Goal: Check status: Check status

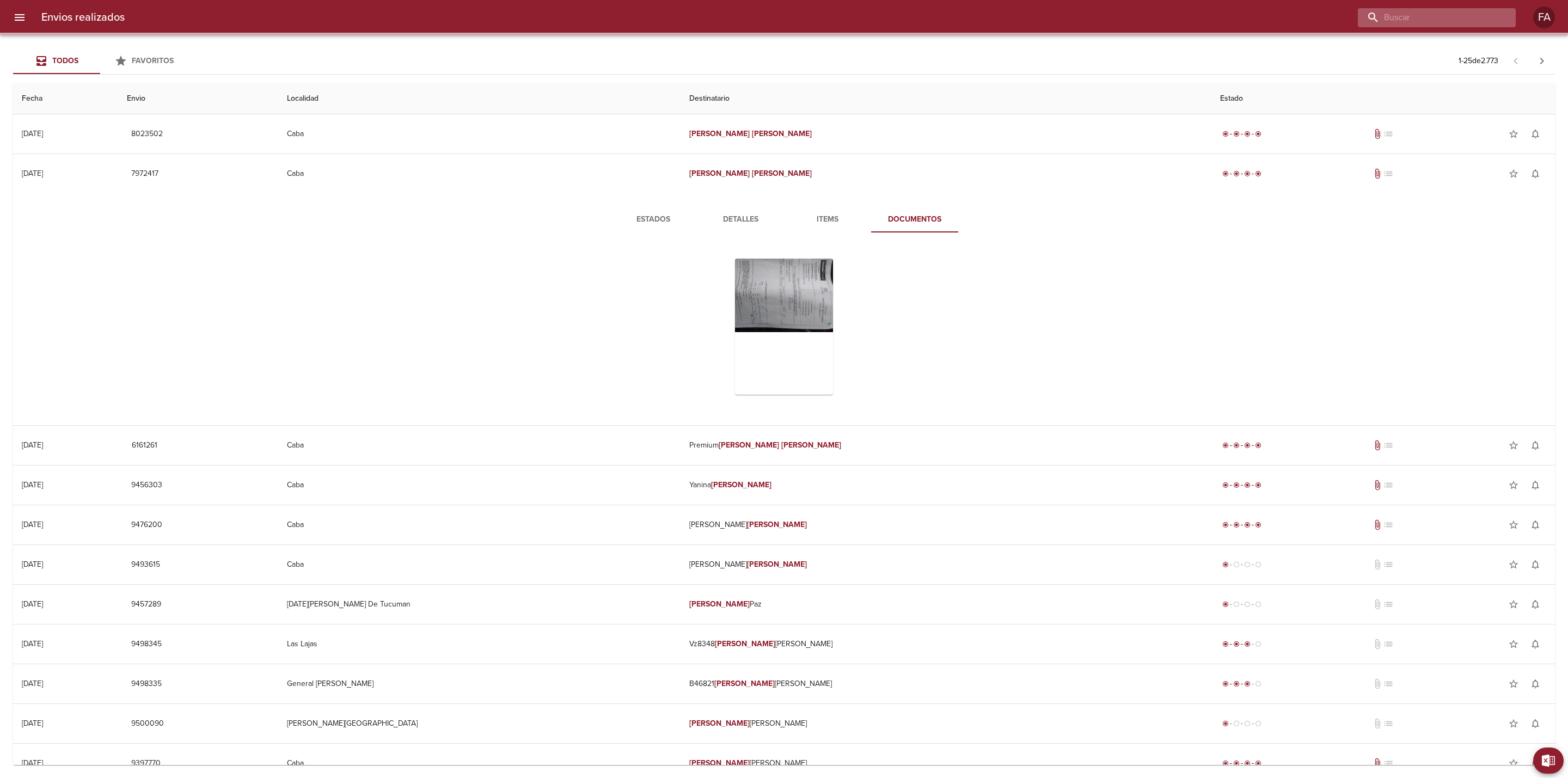
click at [1477, 18] on input "buscar" at bounding box center [1427, 17] width 139 height 19
paste input "[PERSON_NAME]"
type input "[PERSON_NAME]"
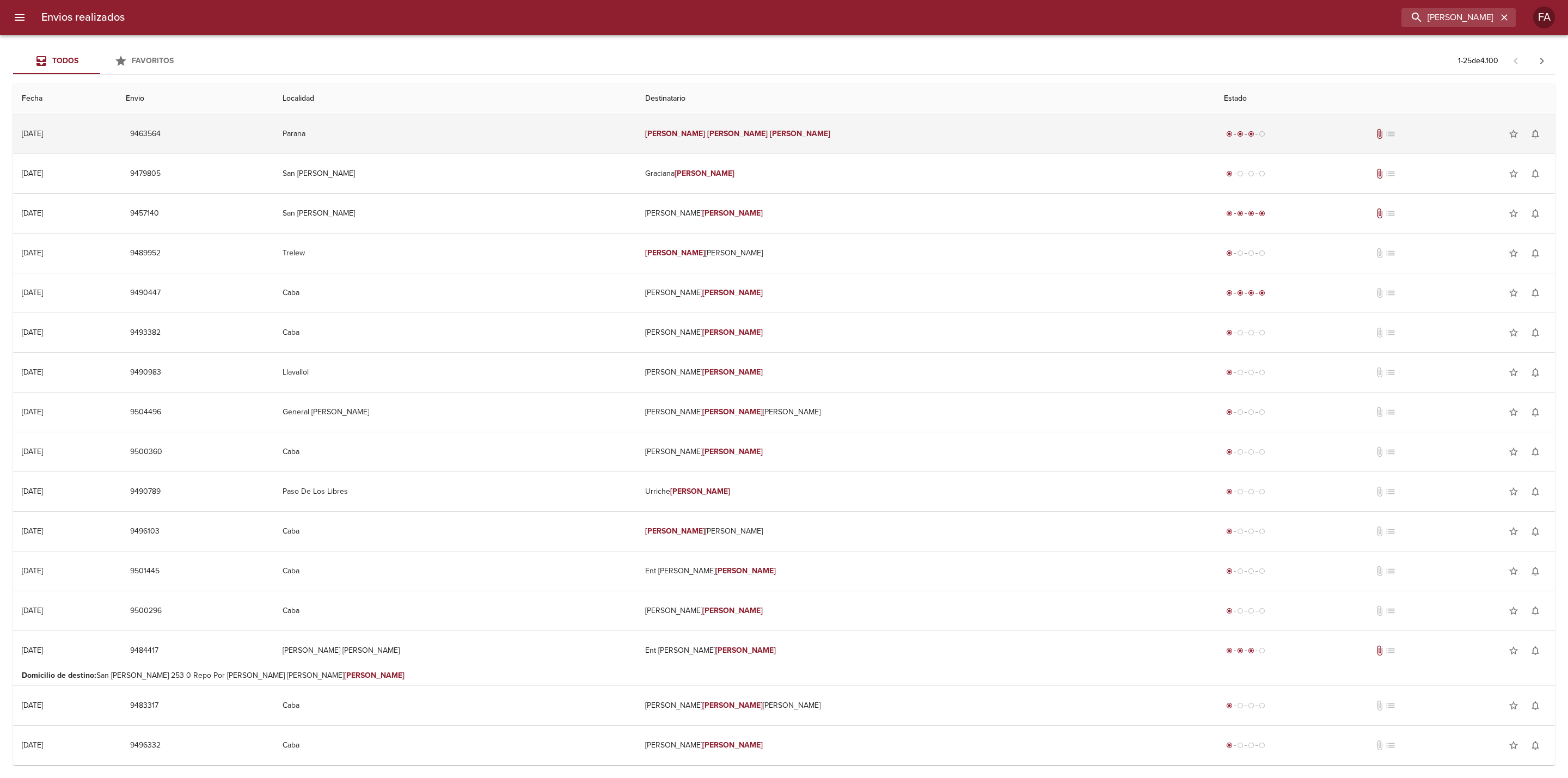
click at [721, 125] on td "[PERSON_NAME]" at bounding box center [926, 134] width 579 height 39
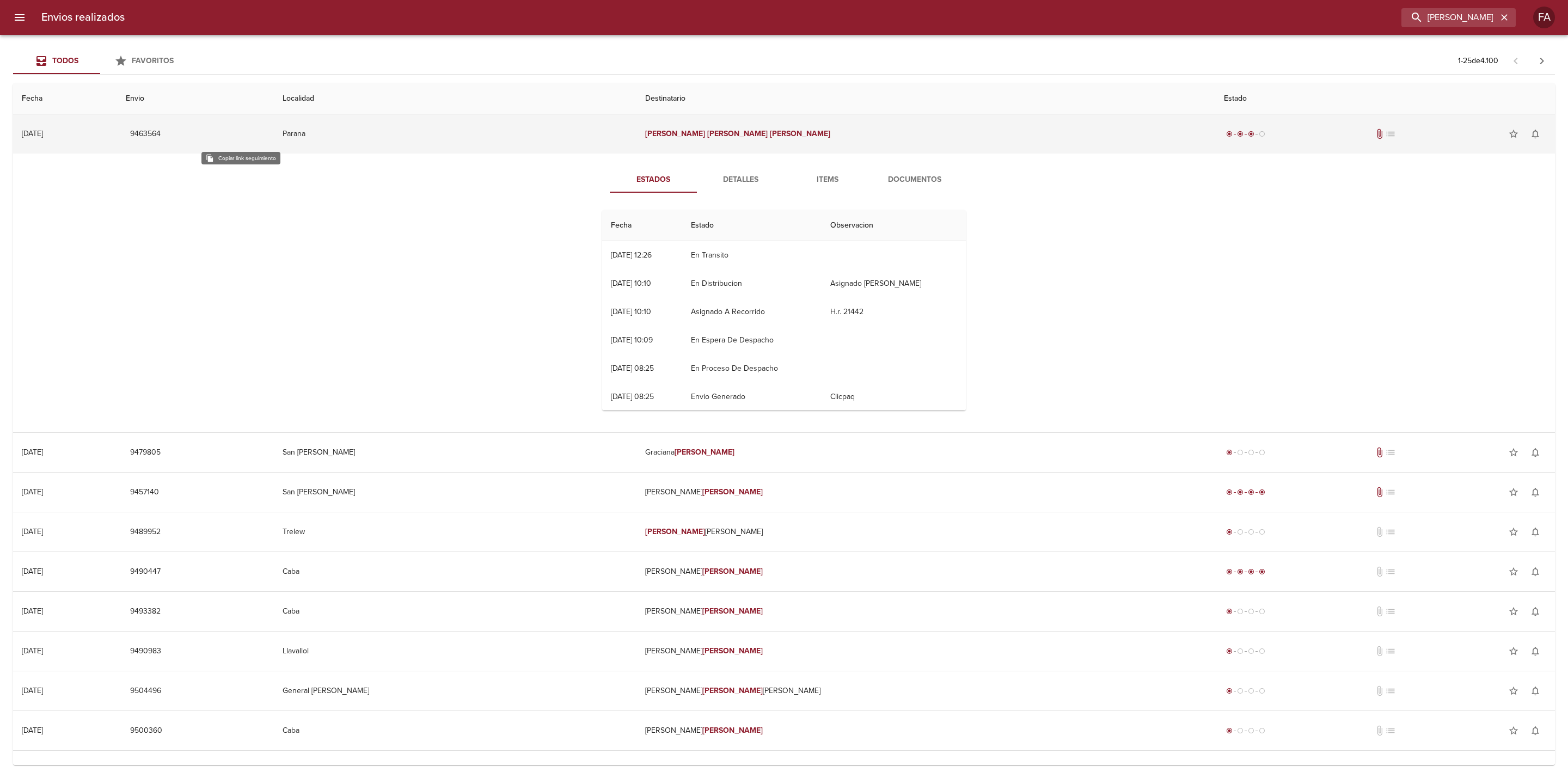
click at [161, 133] on span "9463564" at bounding box center [145, 134] width 30 height 13
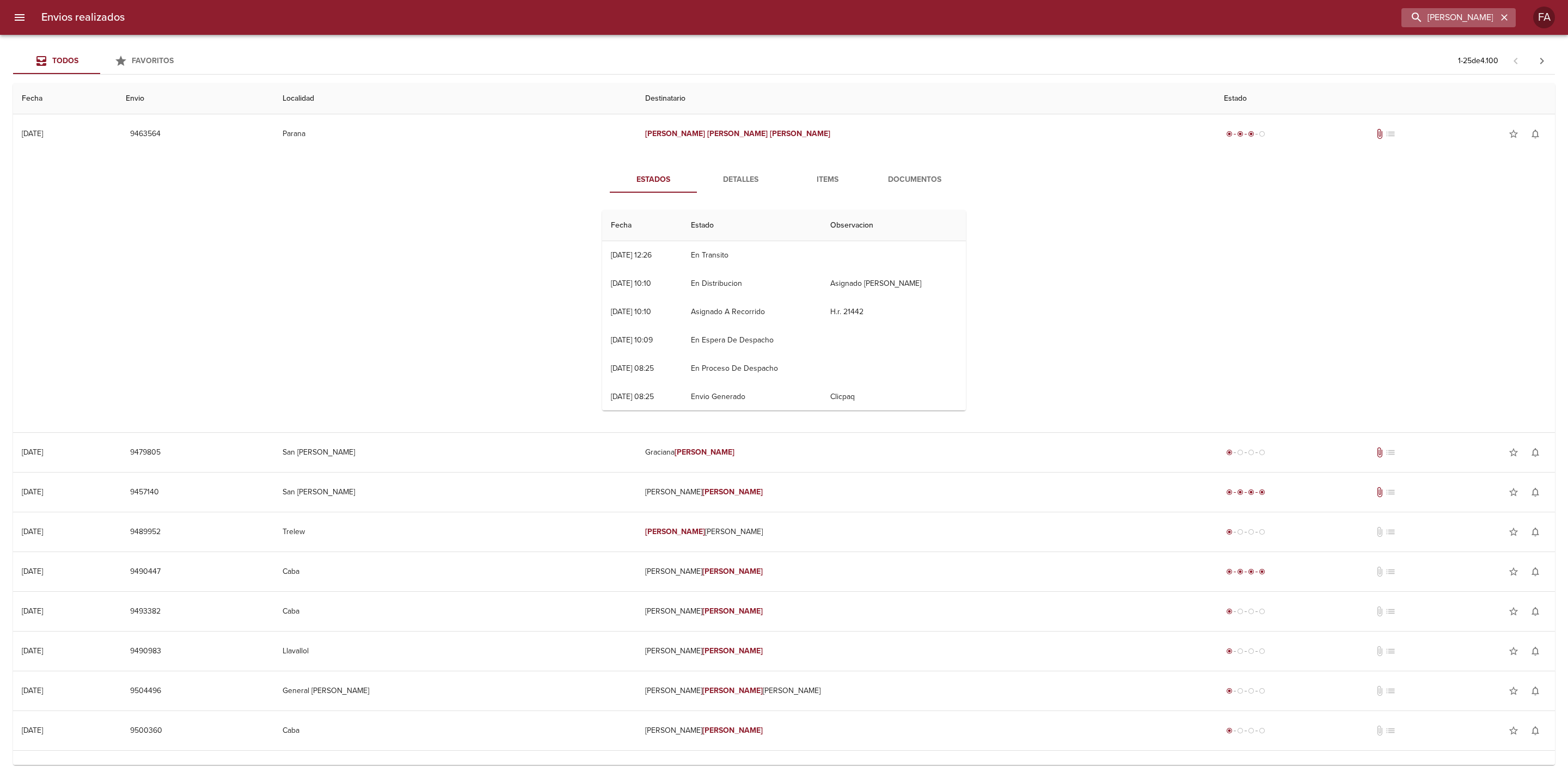
drag, startPoint x: 1514, startPoint y: 15, endPoint x: 1508, endPoint y: 15, distance: 6.0
click at [1513, 15] on div "[PERSON_NAME]" at bounding box center [1458, 17] width 114 height 19
drag, startPoint x: 1508, startPoint y: 15, endPoint x: 1500, endPoint y: 16, distance: 8.1
click at [1508, 15] on icon "button" at bounding box center [1504, 18] width 11 height 11
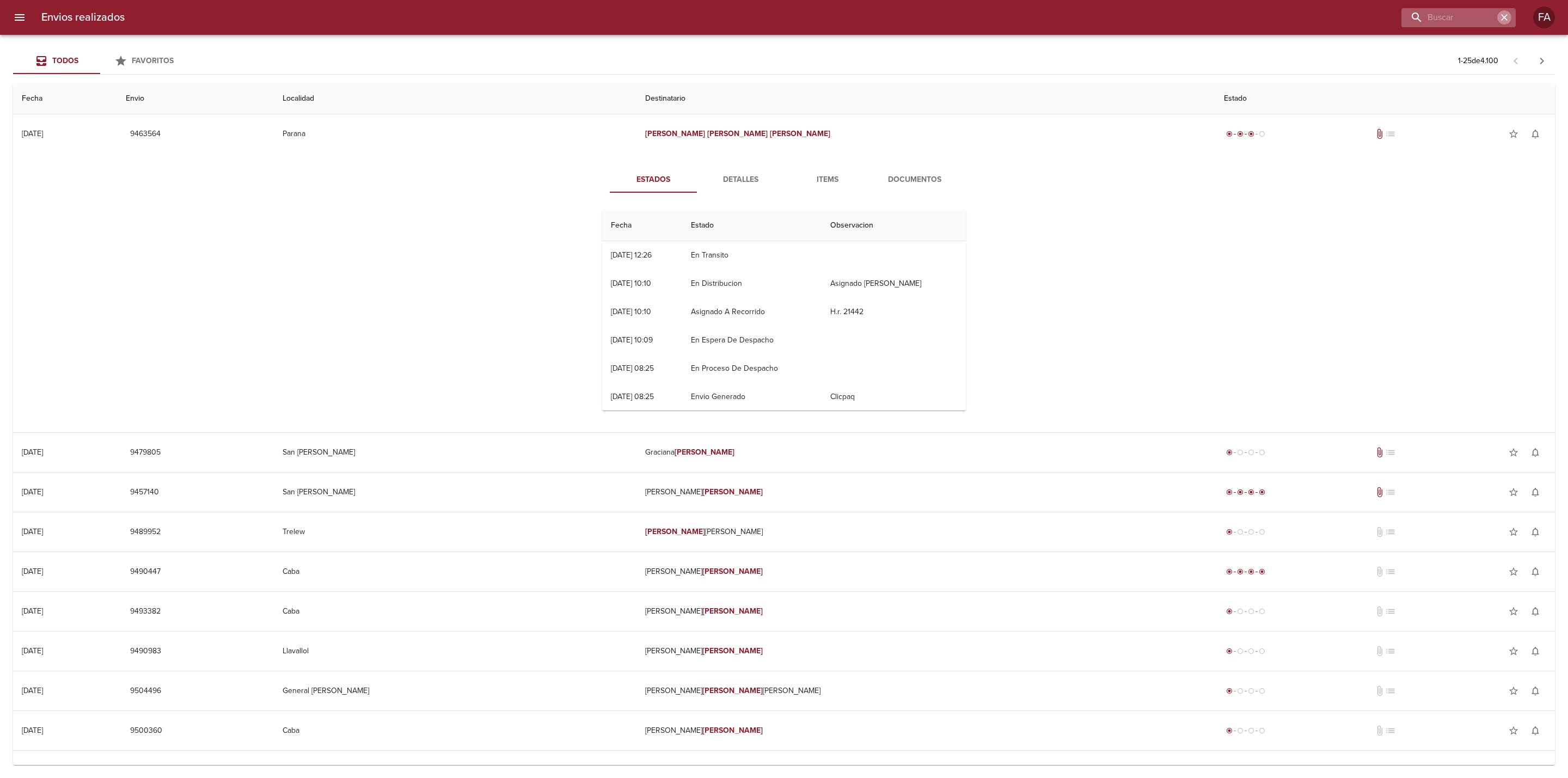
scroll to position [0, 0]
click at [1500, 16] on div at bounding box center [1458, 17] width 114 height 19
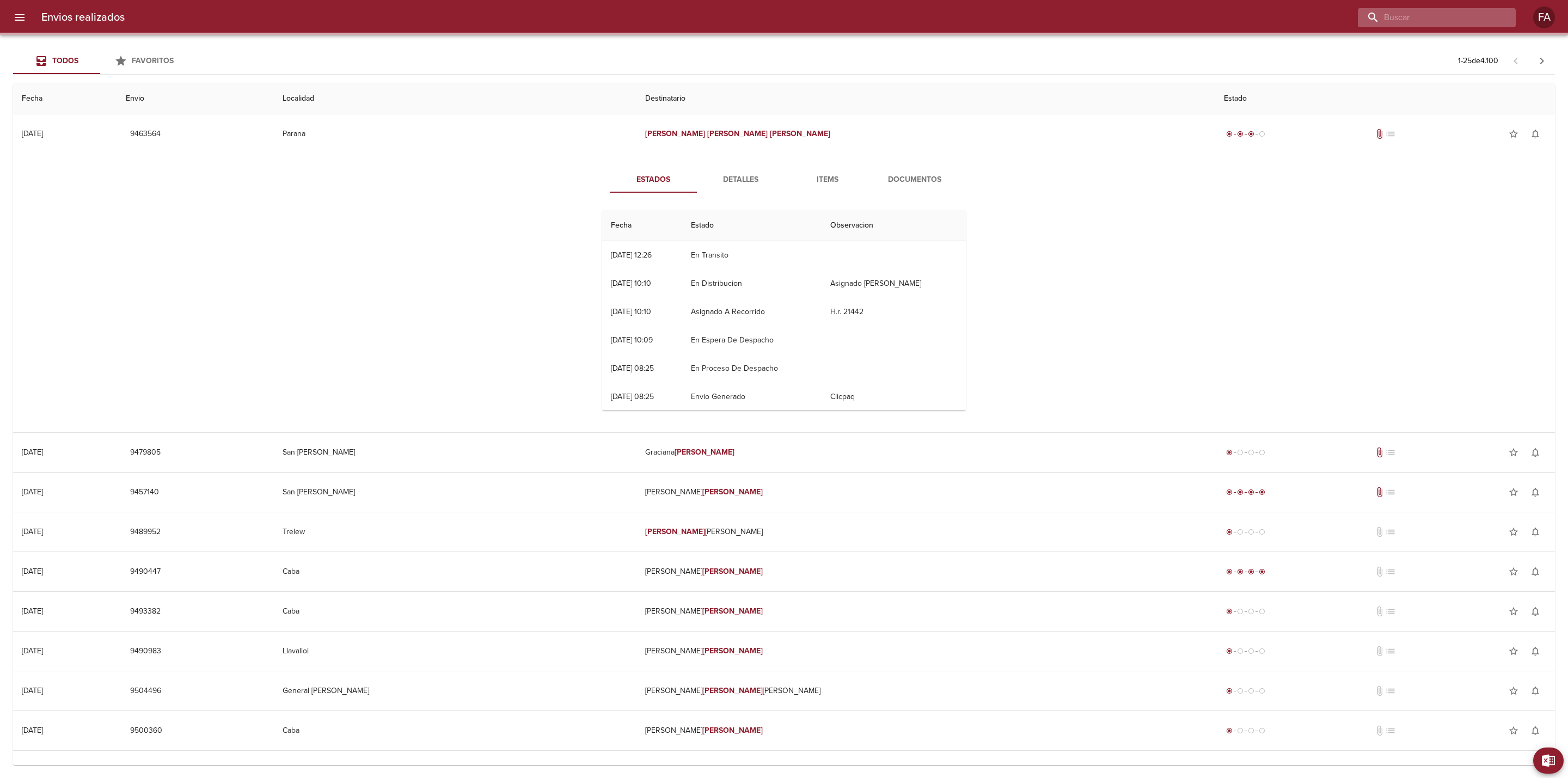
click at [1490, 16] on input "buscar" at bounding box center [1427, 17] width 139 height 19
paste input "[PERSON_NAME]"
type input "[PERSON_NAME]"
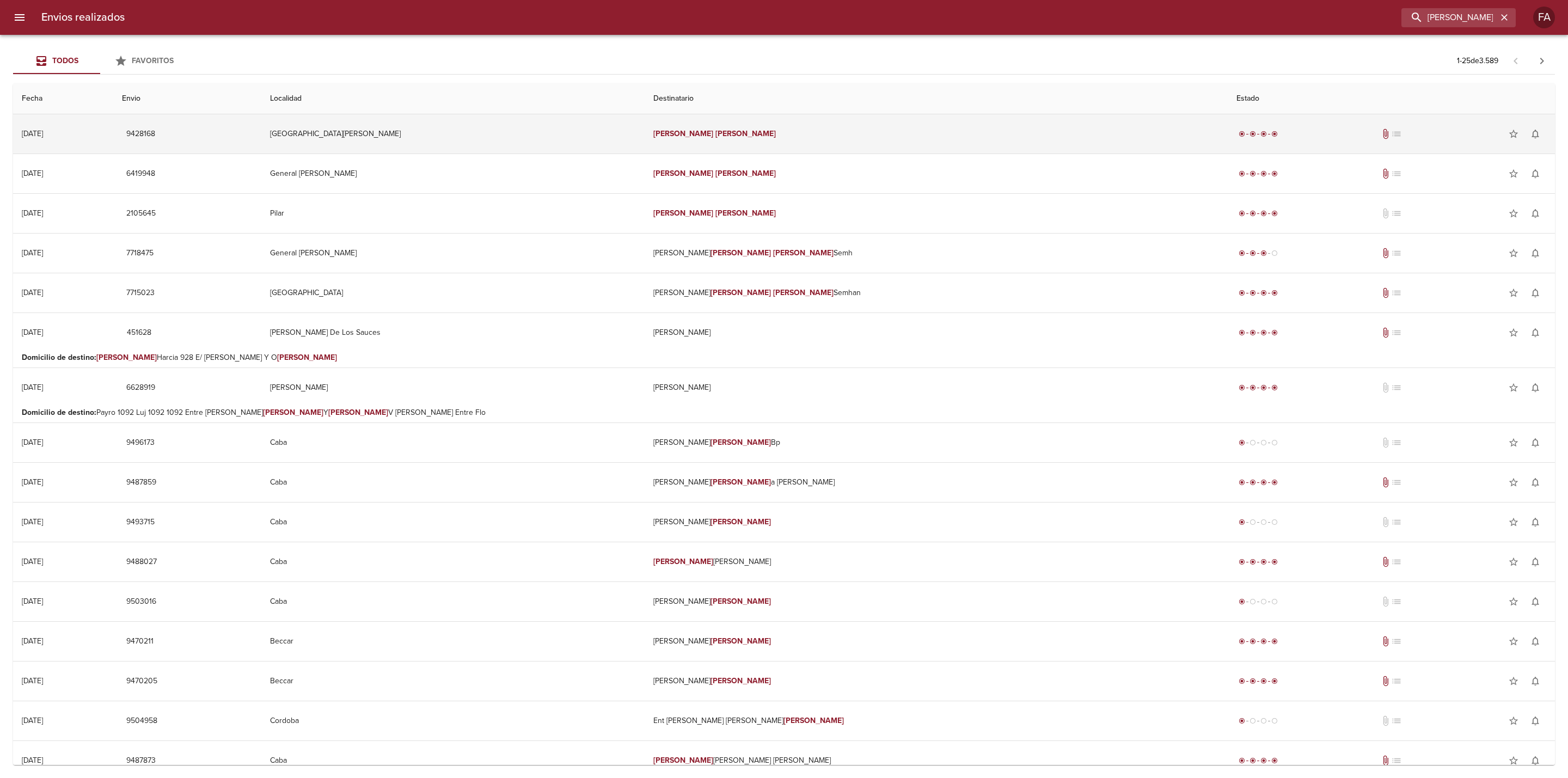
click at [628, 134] on td "[GEOGRAPHIC_DATA][PERSON_NAME]" at bounding box center [453, 134] width 383 height 39
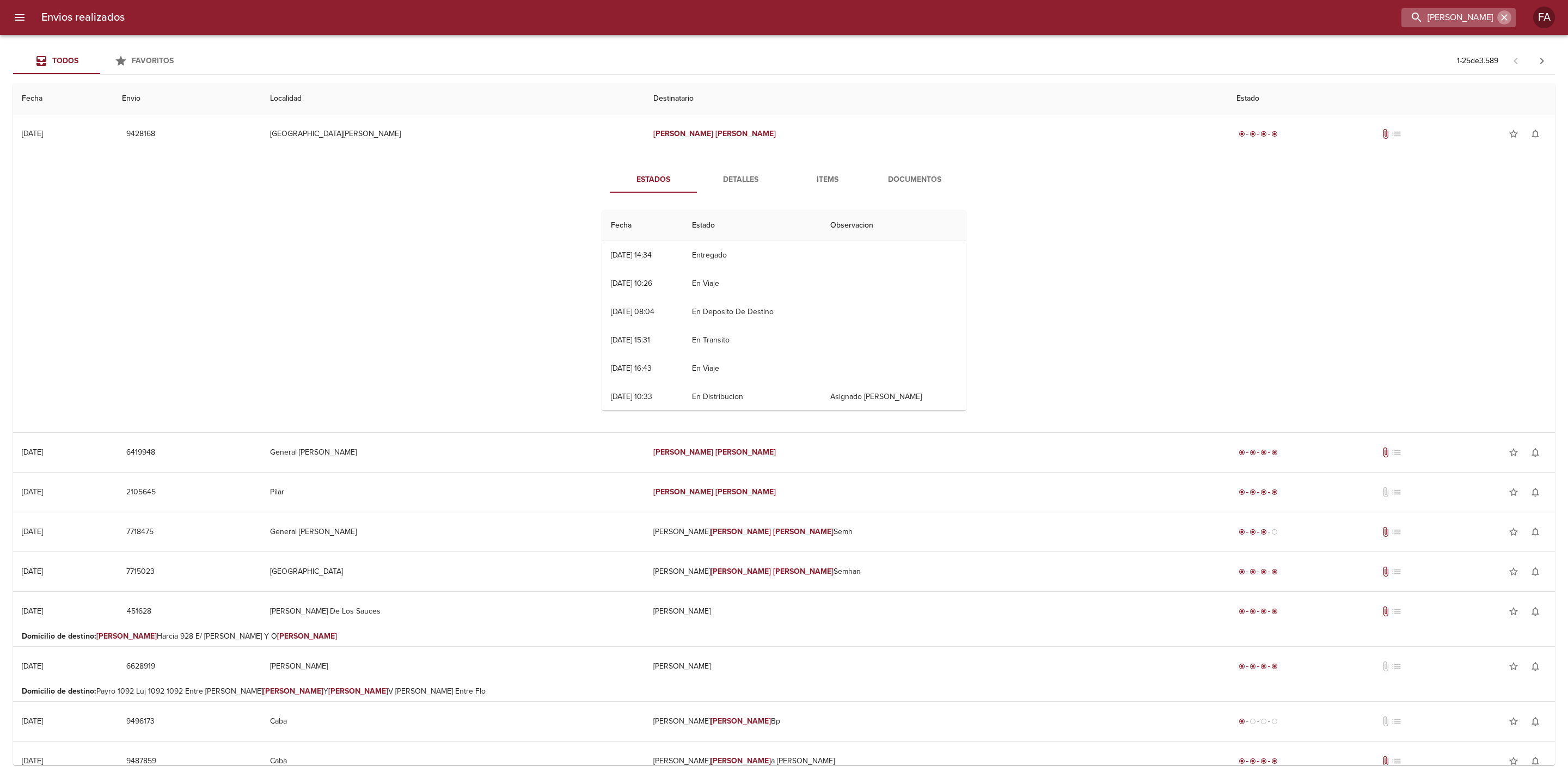
drag, startPoint x: 1502, startPoint y: 18, endPoint x: 1493, endPoint y: 20, distance: 9.2
click at [1500, 18] on icon "button" at bounding box center [1504, 18] width 11 height 11
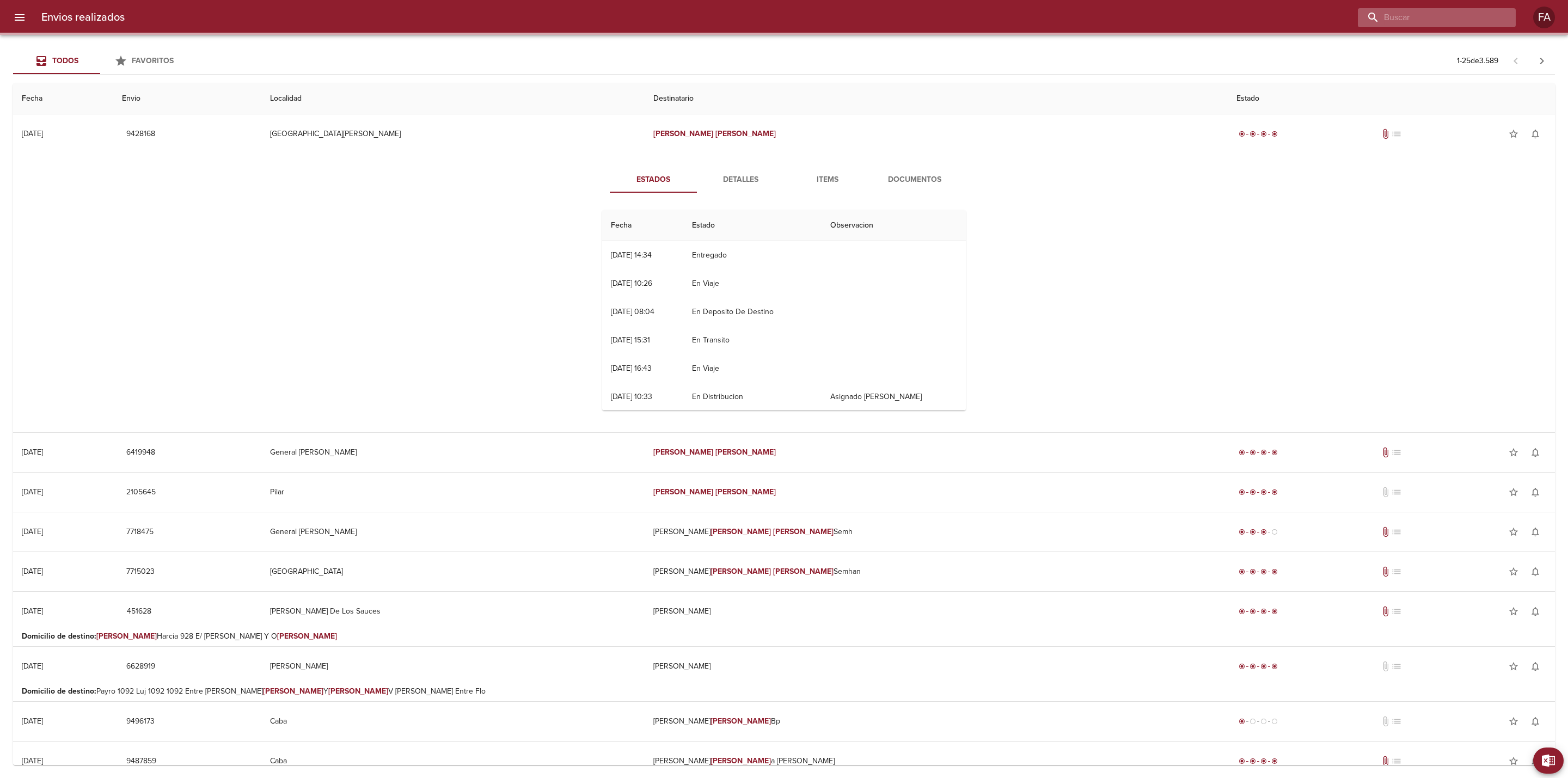
click at [1485, 20] on input "buscar" at bounding box center [1427, 17] width 139 height 19
paste input "33100756 [PERSON_NAME] BP"
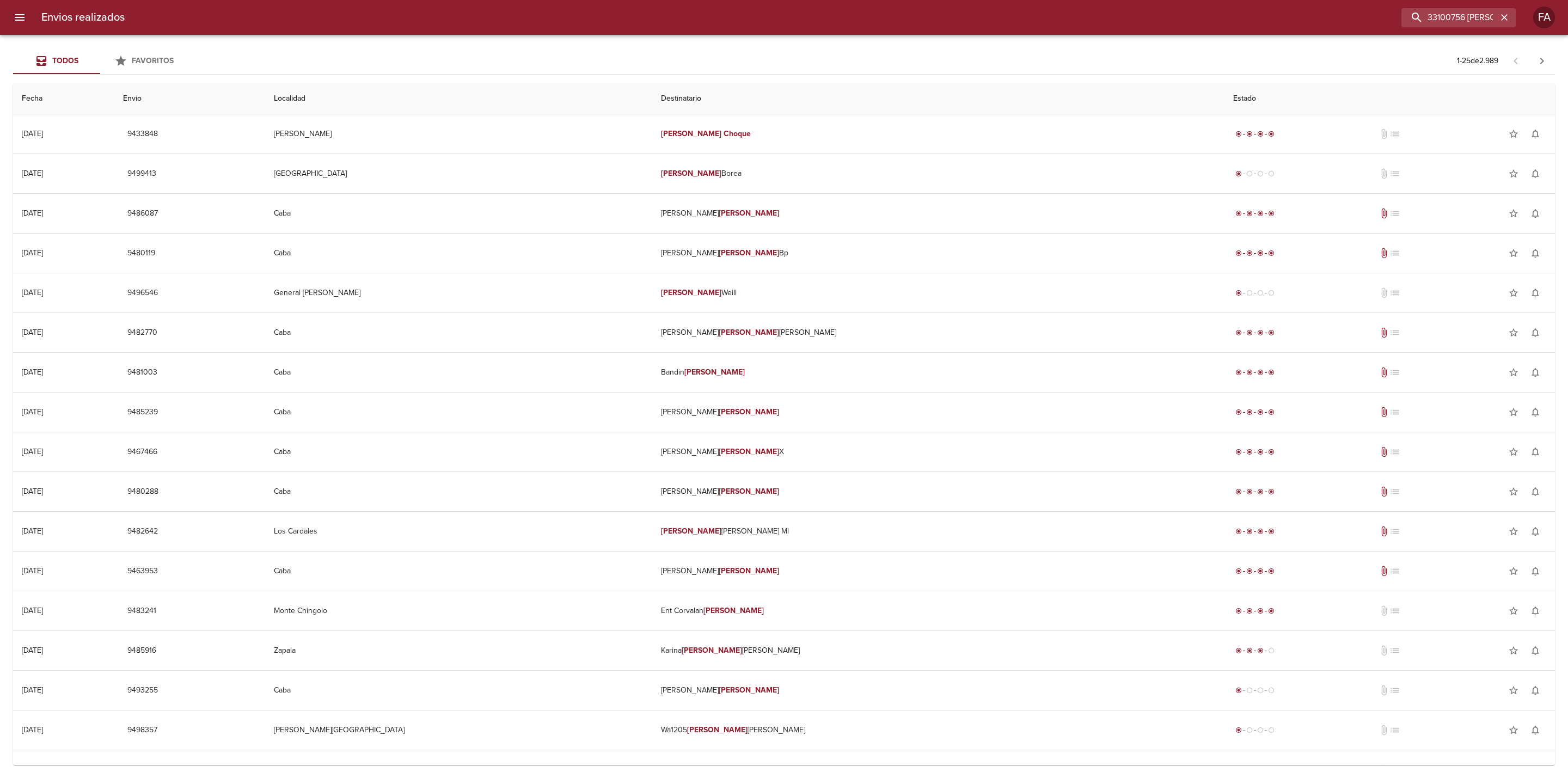
click at [603, 65] on div "Todos Favoritos 1 - 25 de 2.989" at bounding box center [783, 61] width 1542 height 26
drag, startPoint x: 1464, startPoint y: 18, endPoint x: 1497, endPoint y: 19, distance: 33.0
click at [1497, 19] on div "33100756 [PERSON_NAME] BP" at bounding box center [1437, 17] width 158 height 19
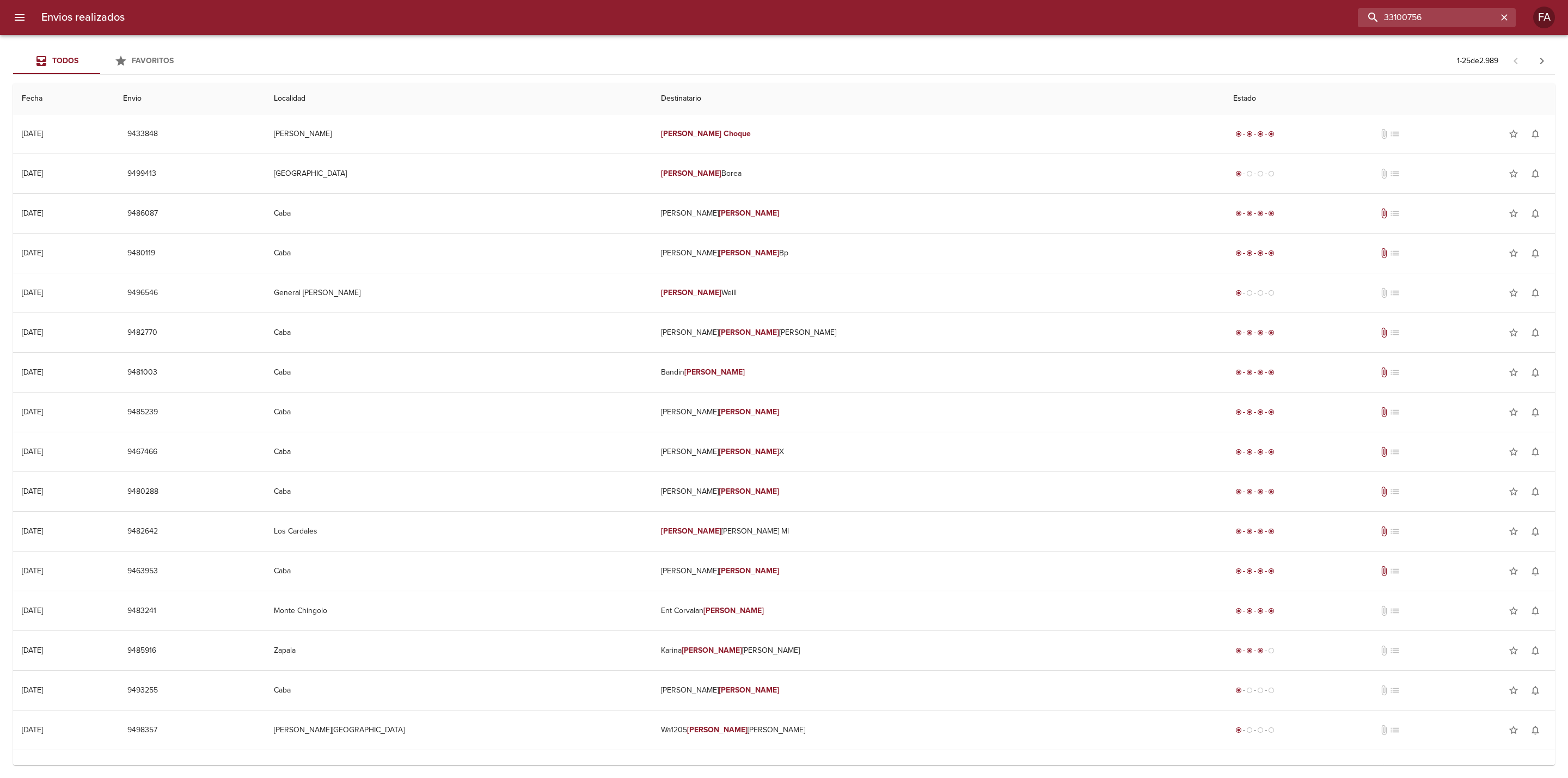
type input "33100756"
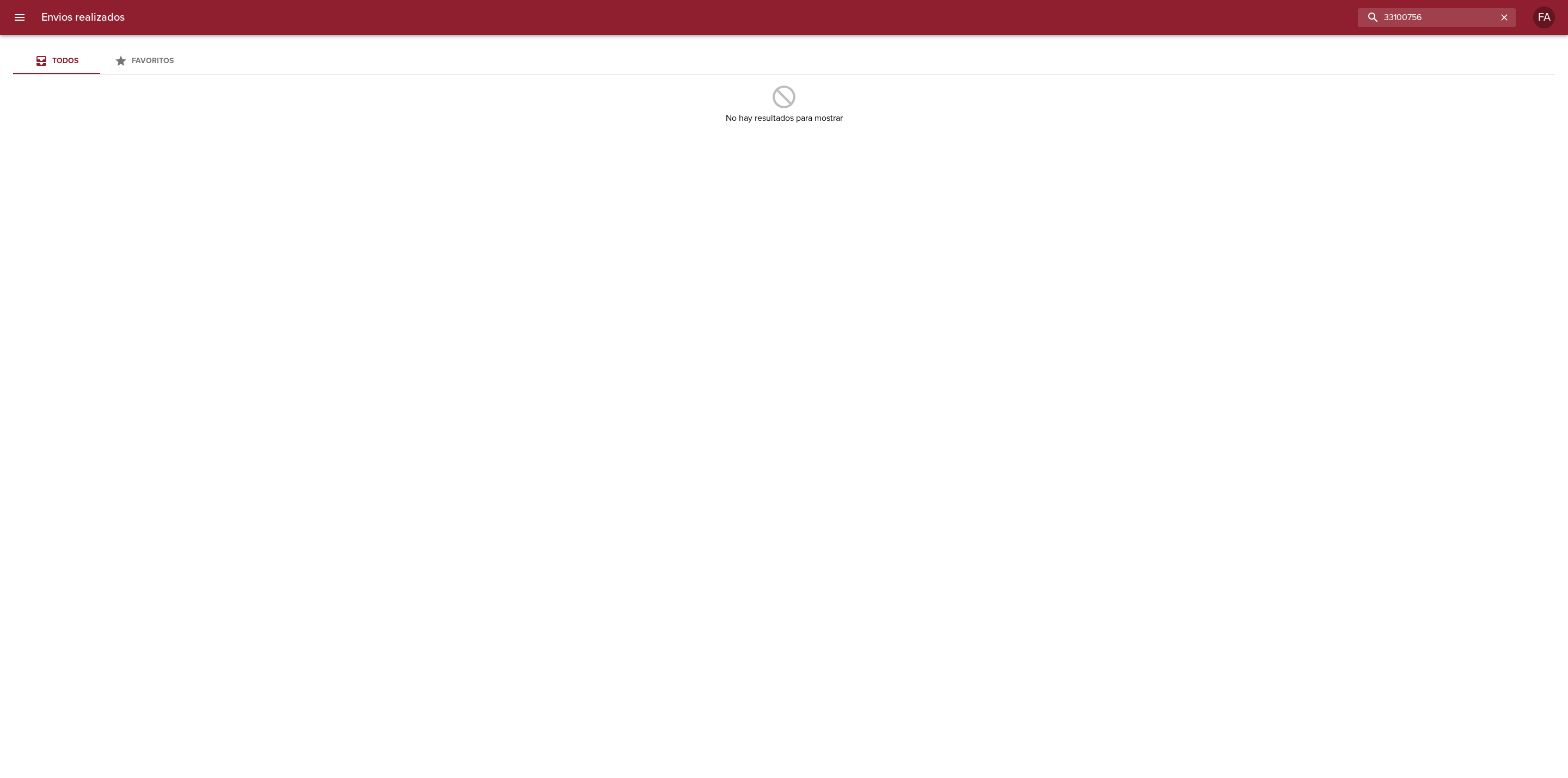
drag, startPoint x: 1402, startPoint y: 16, endPoint x: 1259, endPoint y: 29, distance: 143.6
click at [1272, 29] on div "Envios realizados 33100756 FA" at bounding box center [784, 17] width 1568 height 35
click at [1461, 21] on input "buscar" at bounding box center [1427, 17] width 139 height 19
paste input "924806"
type input "924806"
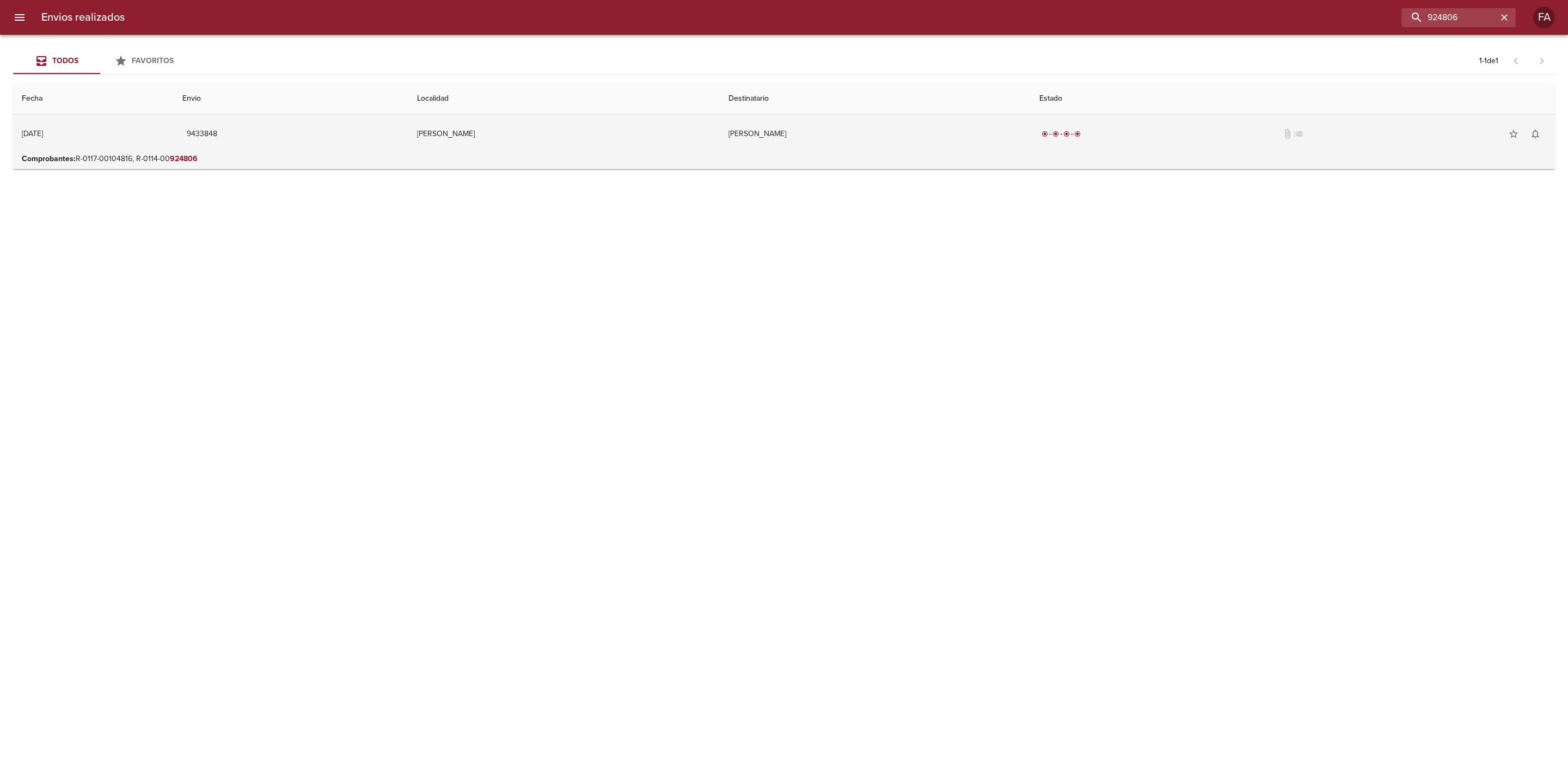
click at [874, 142] on td "[PERSON_NAME]" at bounding box center [875, 134] width 312 height 39
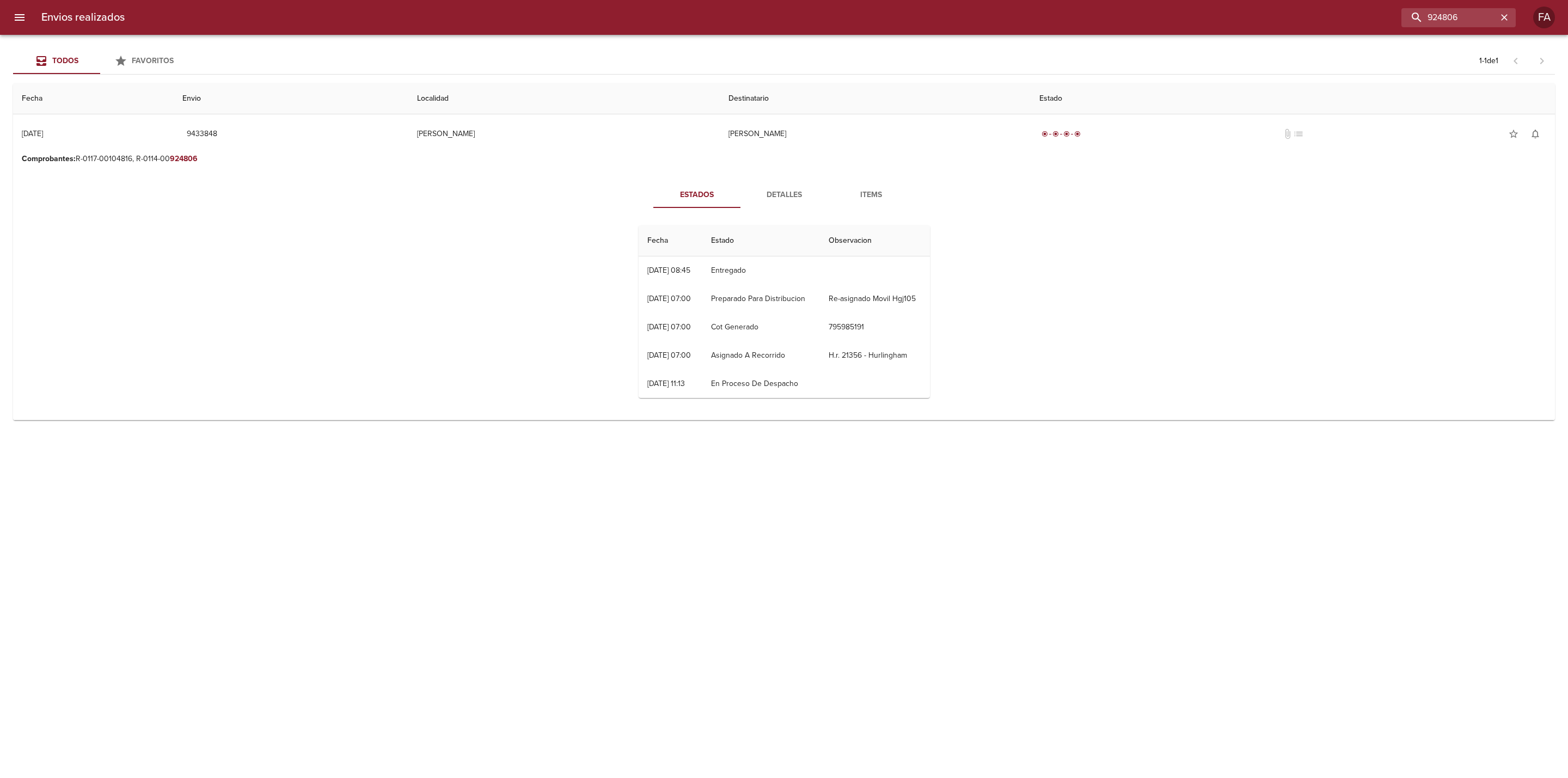
click at [784, 201] on span "Detalles" at bounding box center [784, 195] width 74 height 13
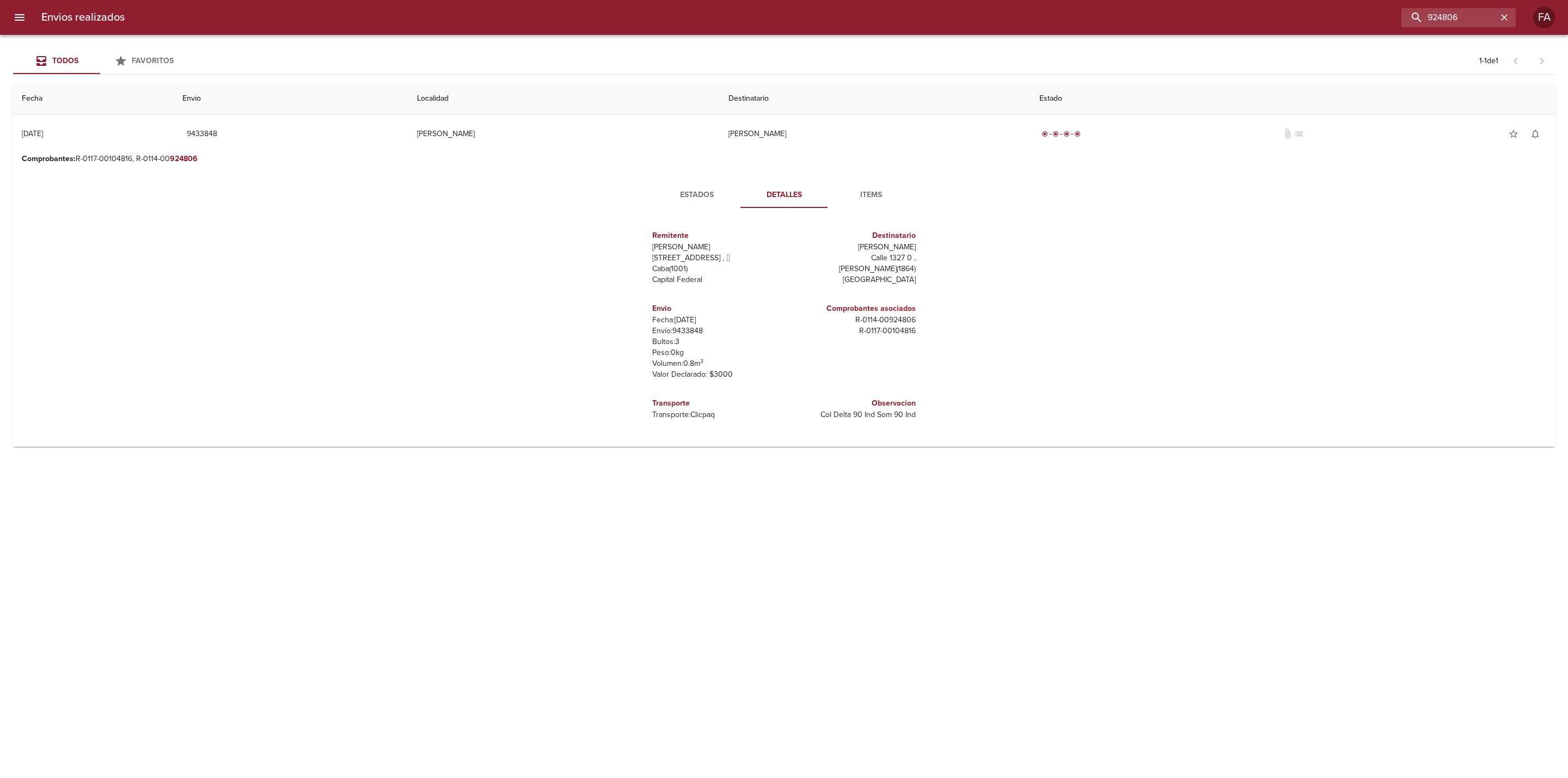
click at [693, 183] on button "Estados" at bounding box center [696, 195] width 87 height 26
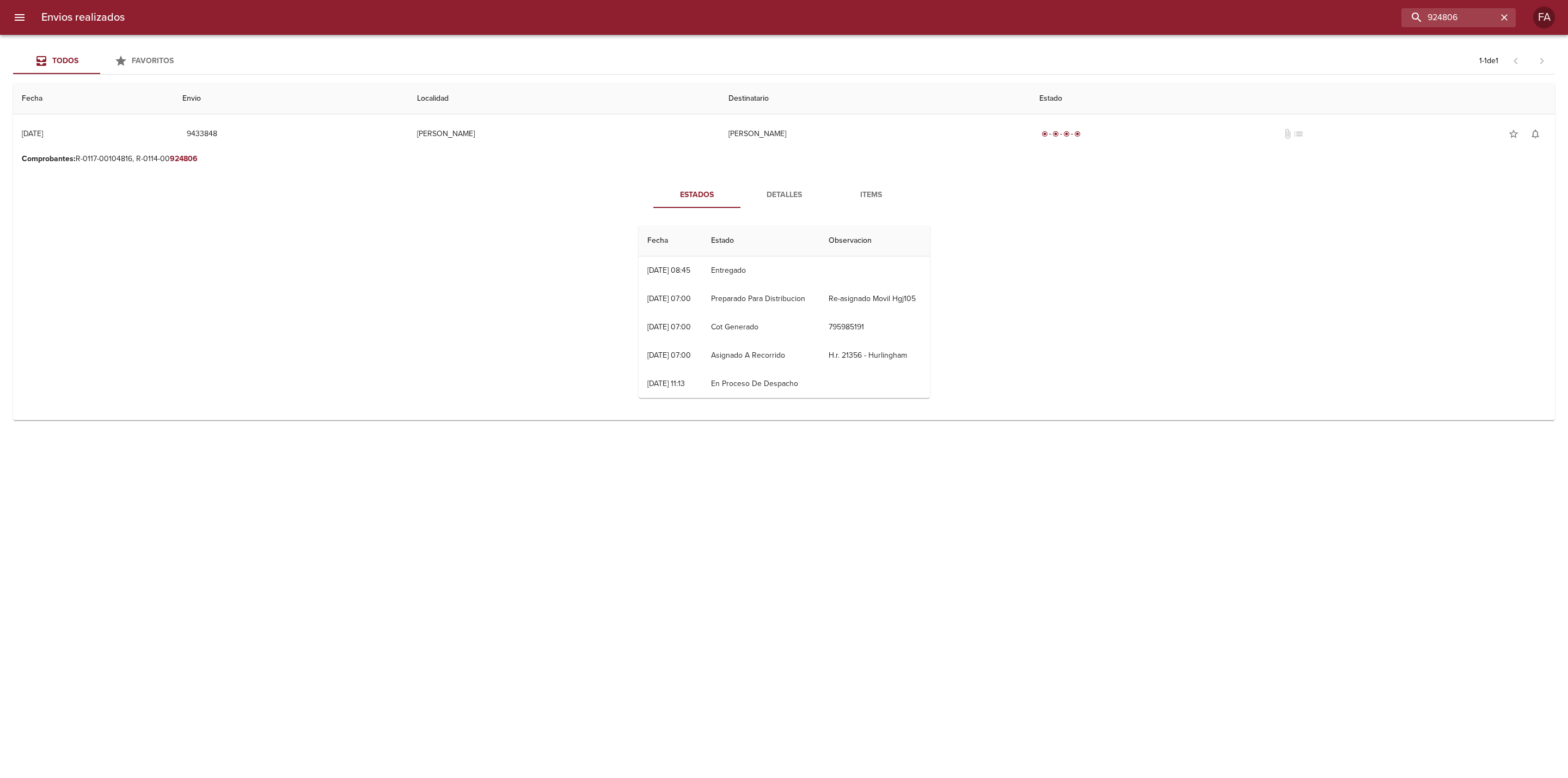
click at [881, 185] on button "Items" at bounding box center [871, 195] width 87 height 26
click at [802, 187] on button "Detalles" at bounding box center [783, 195] width 87 height 26
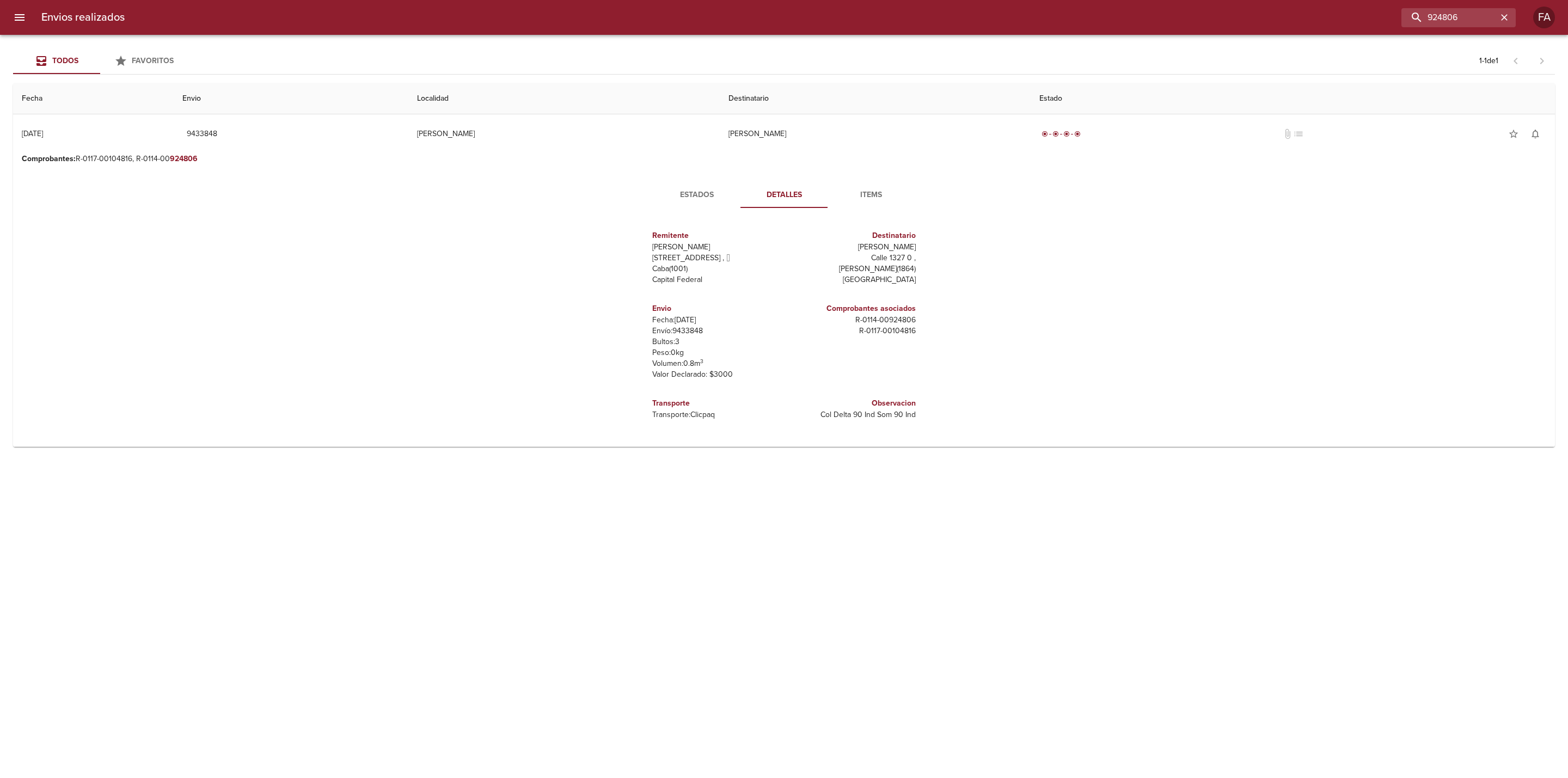
click at [699, 330] on p "Envío: 9433848" at bounding box center [716, 331] width 127 height 11
click at [701, 330] on p "Envío: 9433848" at bounding box center [716, 331] width 127 height 11
copy p "9433848"
drag, startPoint x: 1449, startPoint y: 12, endPoint x: 1244, endPoint y: 20, distance: 205.2
click at [1245, 20] on div "924806" at bounding box center [824, 17] width 1382 height 19
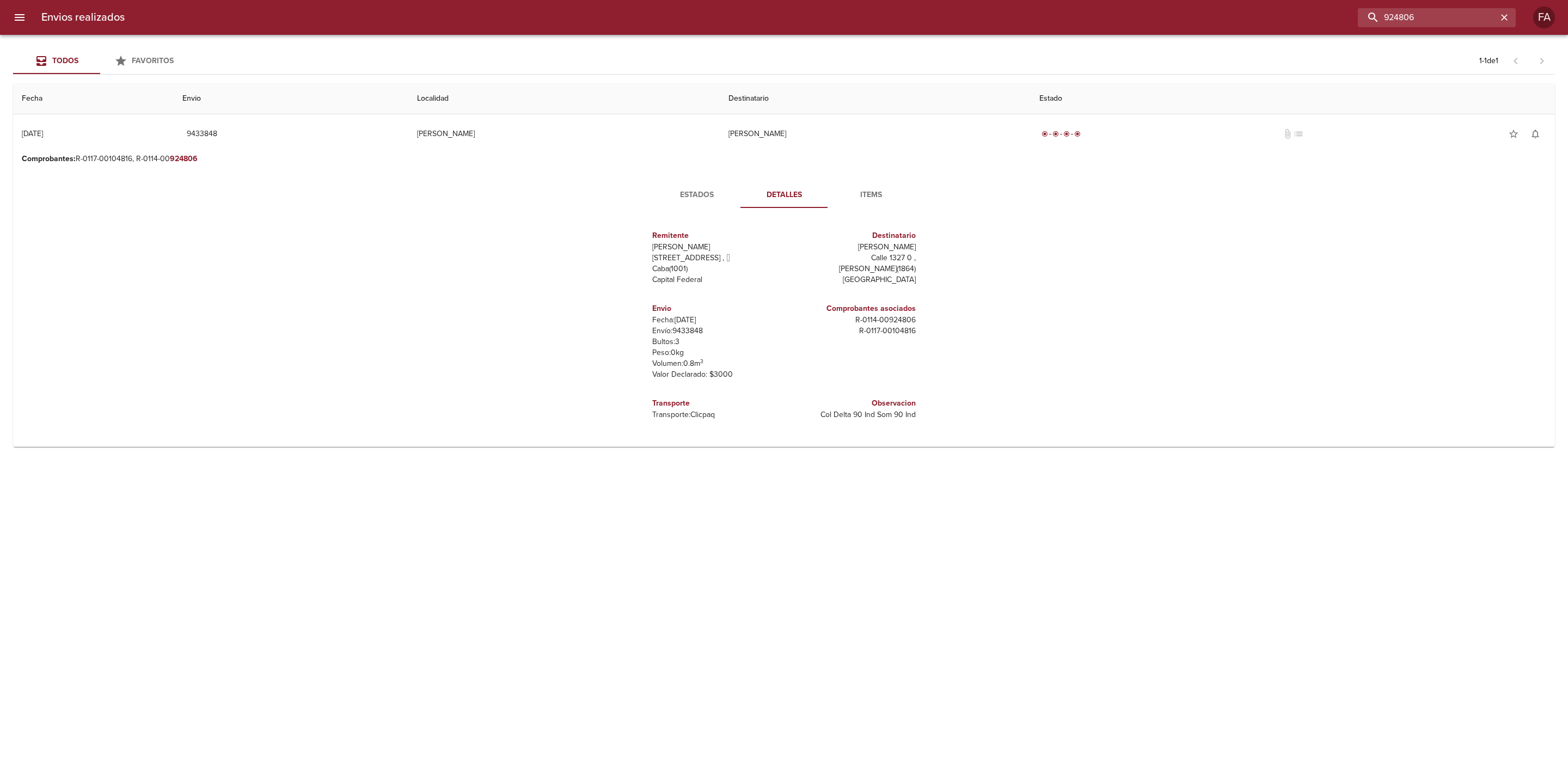
paste input "DE [PERSON_NAME]"
type input "DE [PERSON_NAME]"
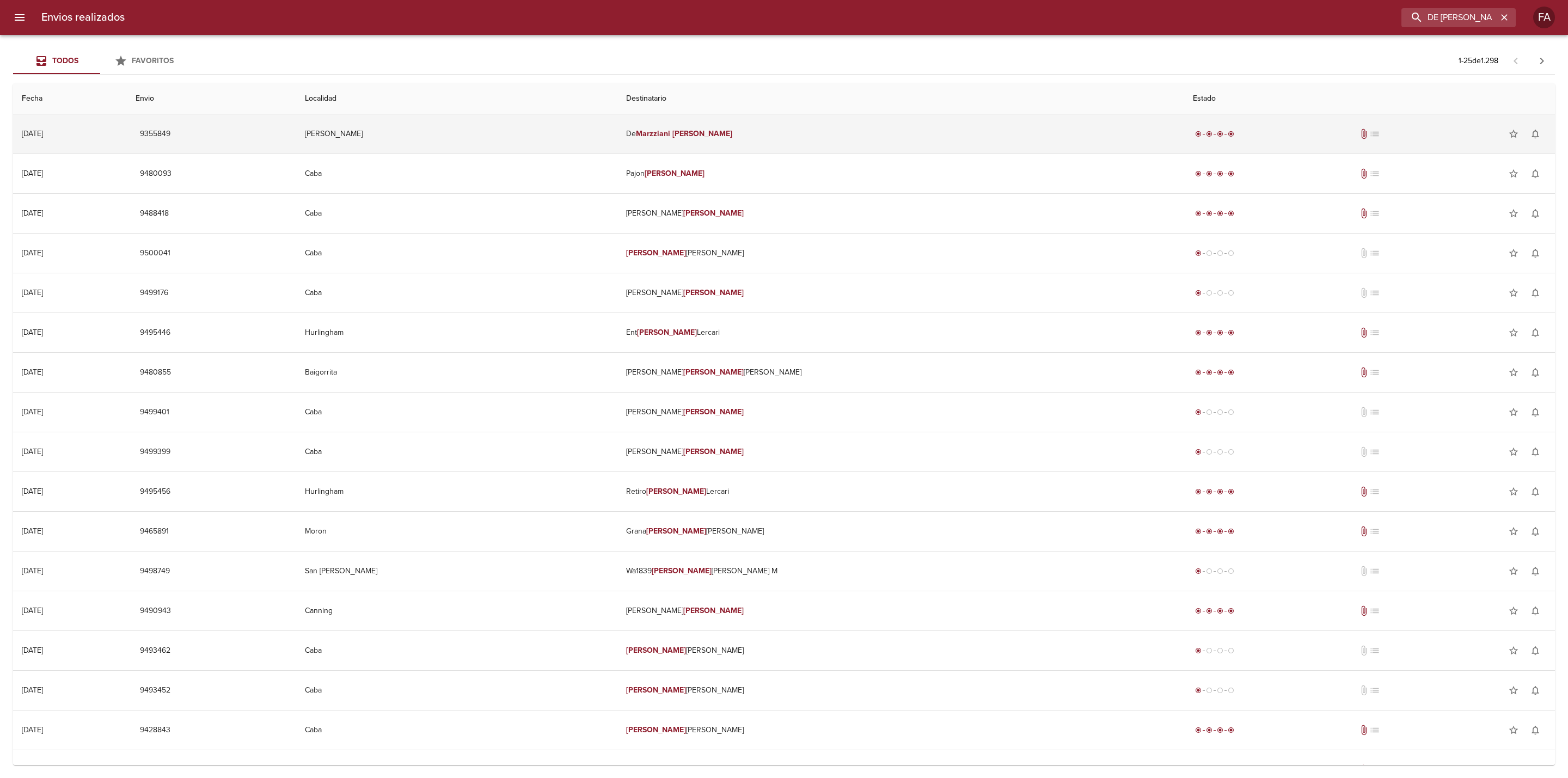
click at [606, 123] on td "[PERSON_NAME]" at bounding box center [457, 134] width 321 height 39
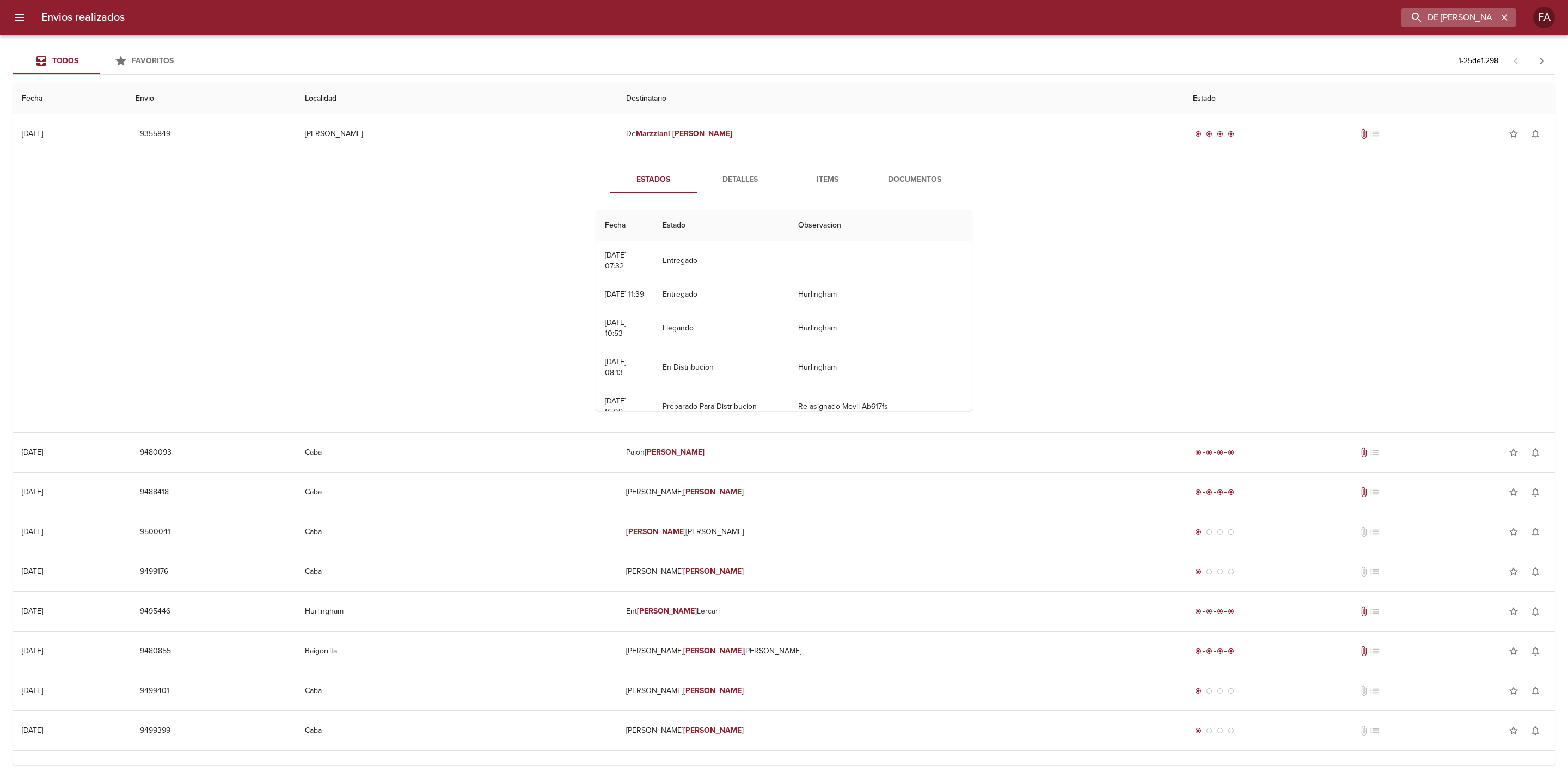
click at [1501, 19] on icon "button" at bounding box center [1504, 18] width 11 height 11
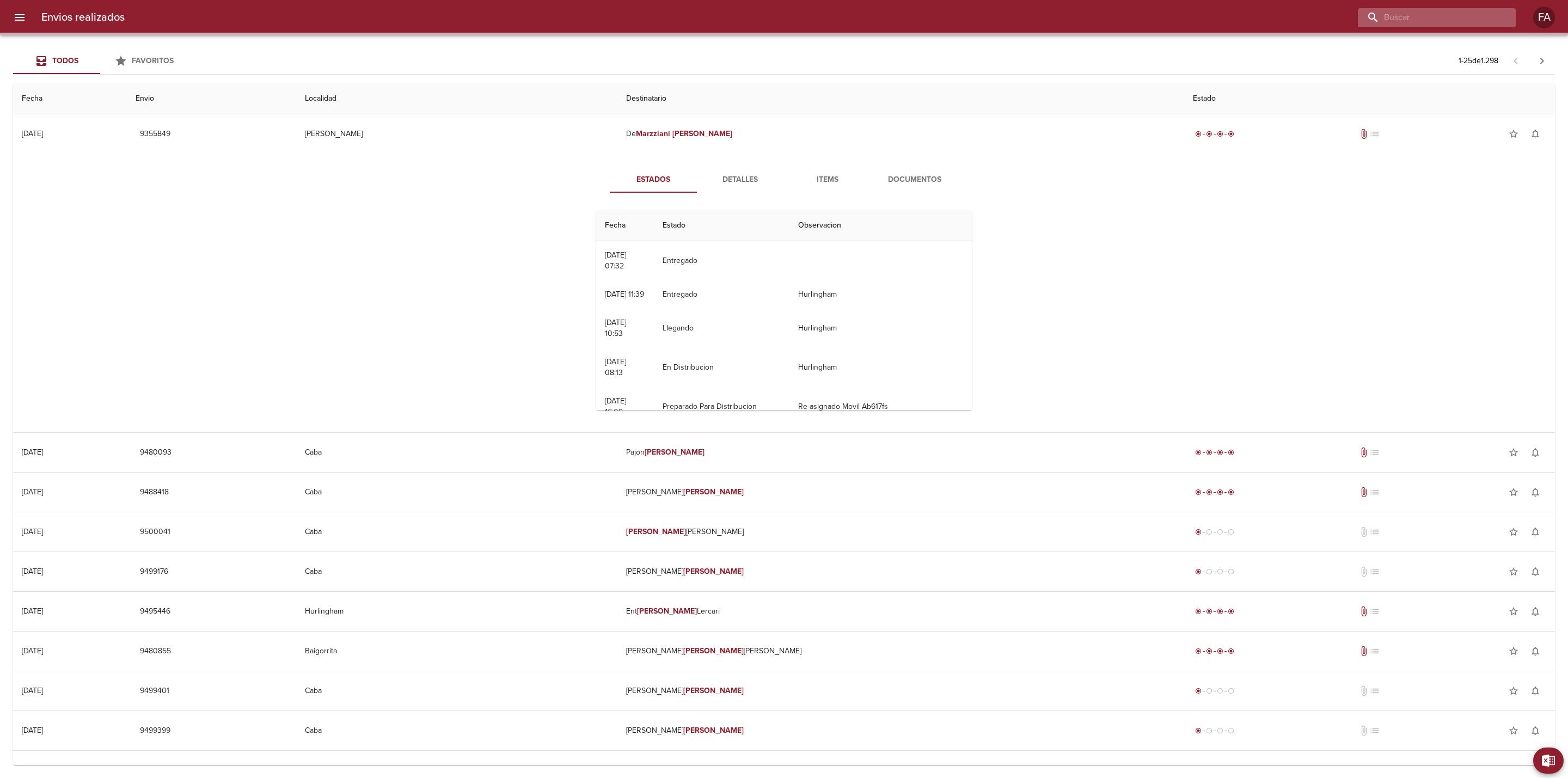
drag, startPoint x: 1480, startPoint y: 20, endPoint x: 1466, endPoint y: 18, distance: 14.1
click at [1478, 21] on input "buscar" at bounding box center [1427, 17] width 139 height 19
paste input "[PERSON_NAME]"
type input "[PERSON_NAME]"
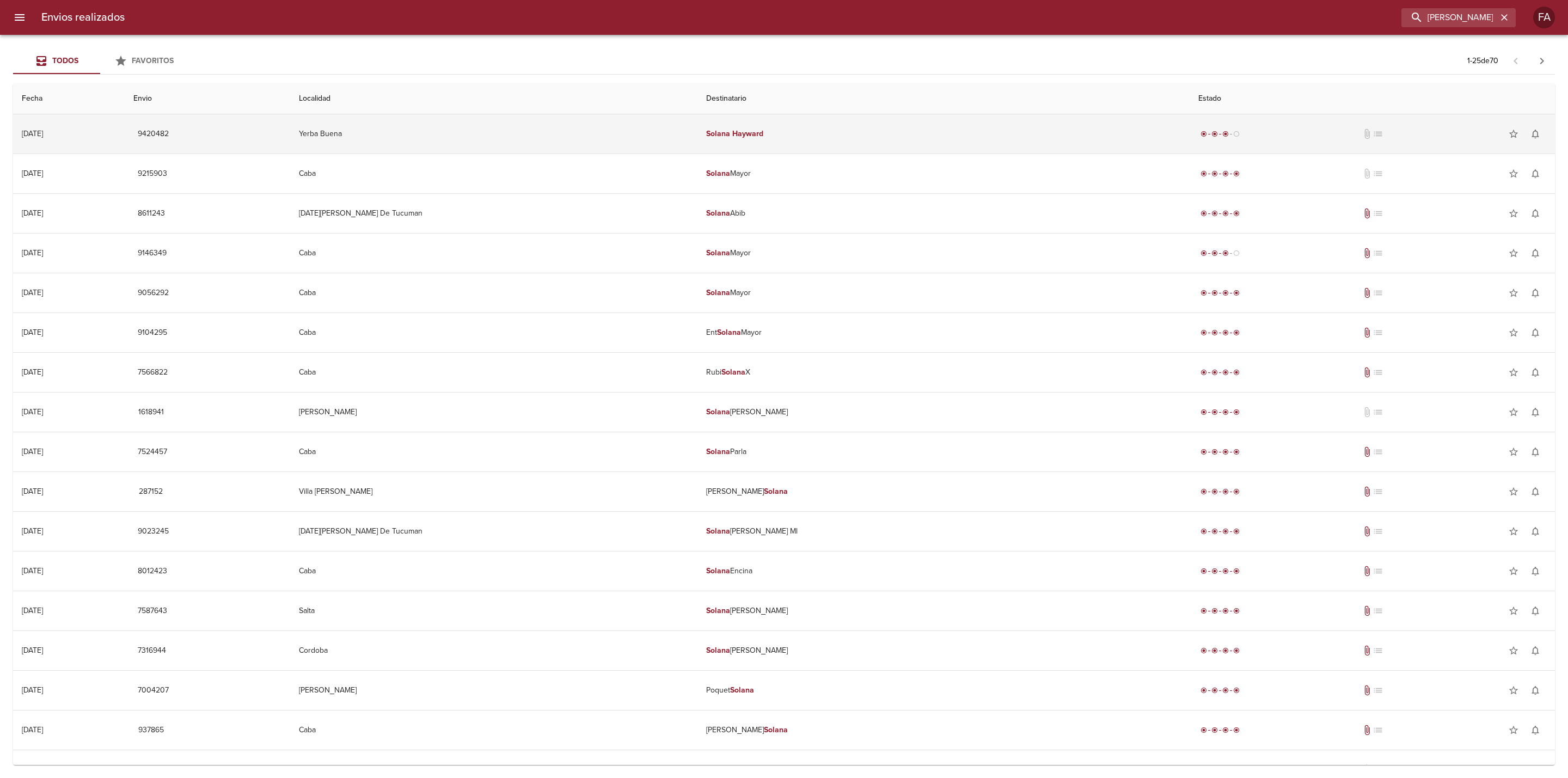
click at [892, 133] on td "[PERSON_NAME]" at bounding box center [943, 134] width 492 height 39
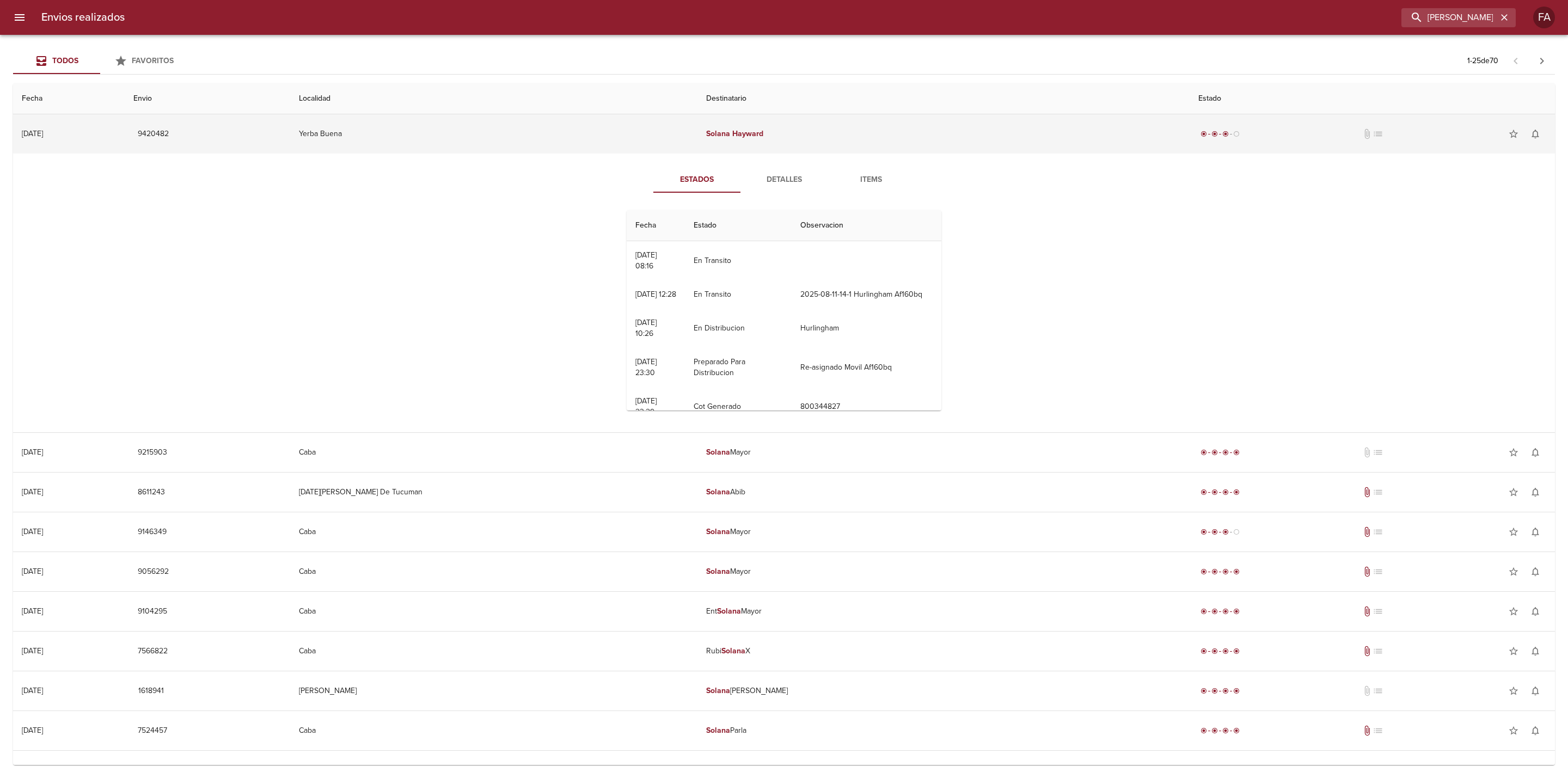
click at [169, 135] on span "9420482" at bounding box center [153, 134] width 31 height 13
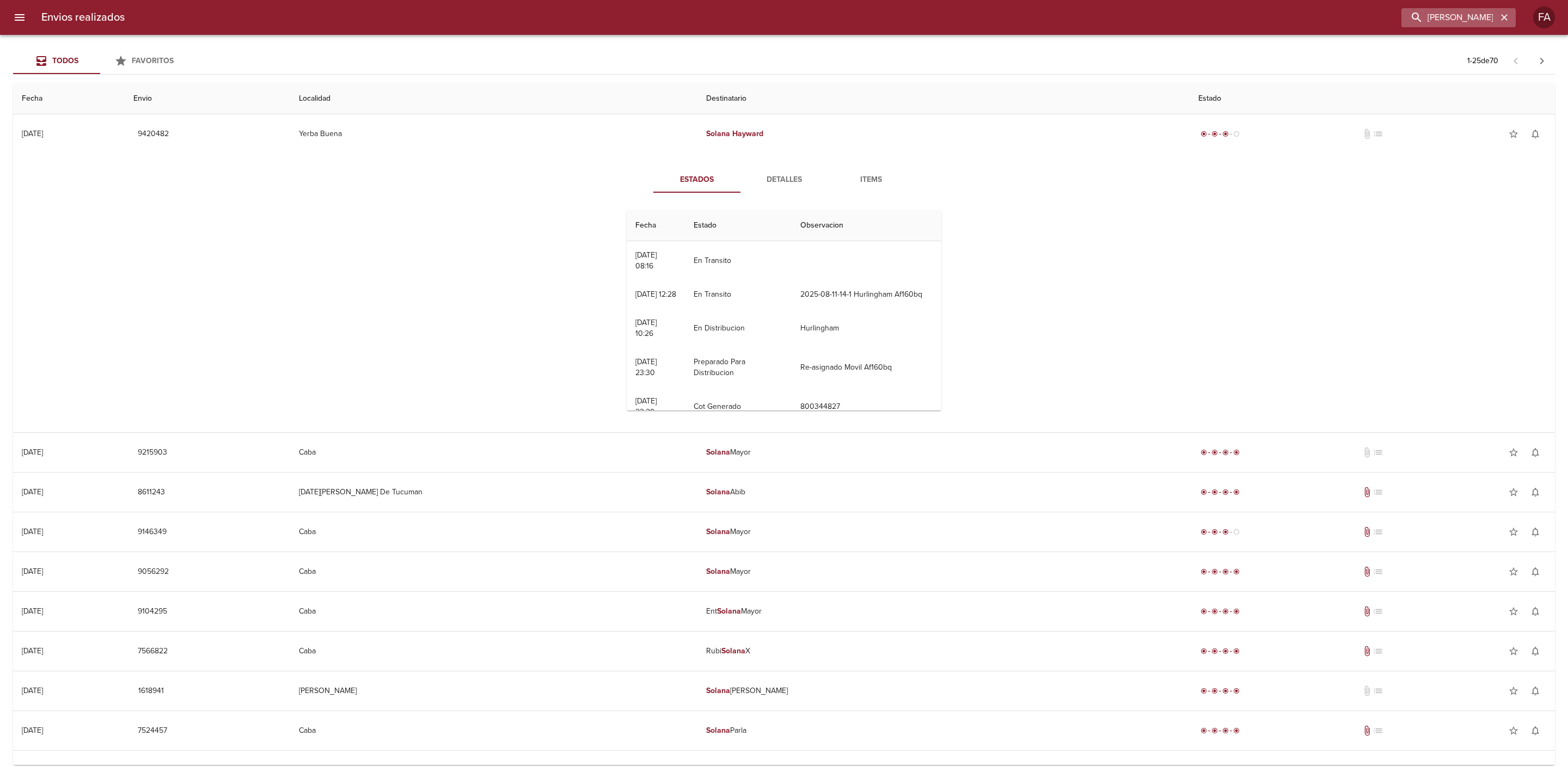
drag, startPoint x: 1511, startPoint y: 17, endPoint x: 1504, endPoint y: 17, distance: 7.0
click at [1511, 17] on button "button" at bounding box center [1504, 17] width 14 height 14
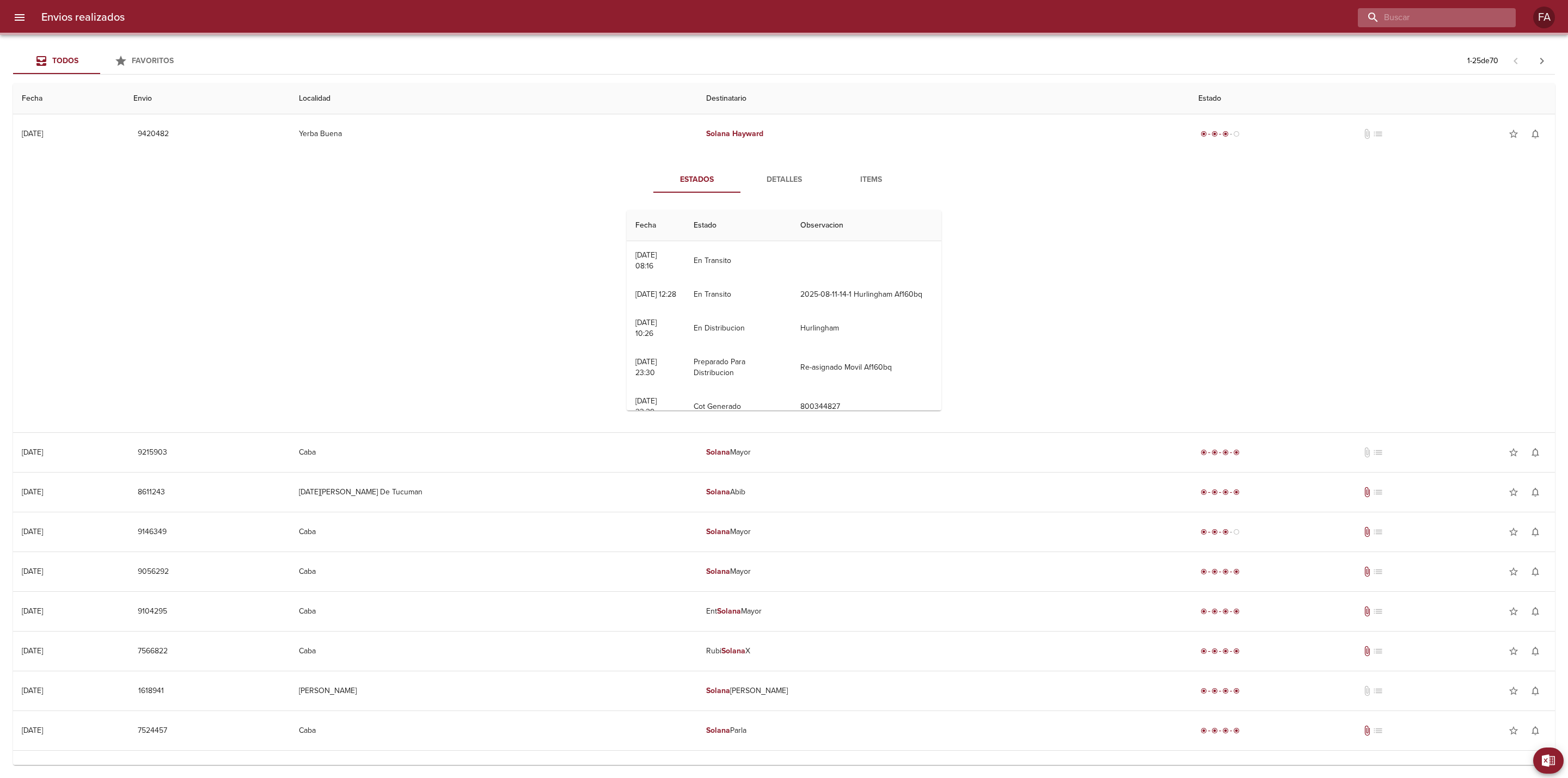
drag, startPoint x: 1473, startPoint y: 17, endPoint x: 1467, endPoint y: 19, distance: 6.3
click at [1470, 18] on input "buscar" at bounding box center [1427, 17] width 139 height 19
paste input "9435135"
type input "9435135"
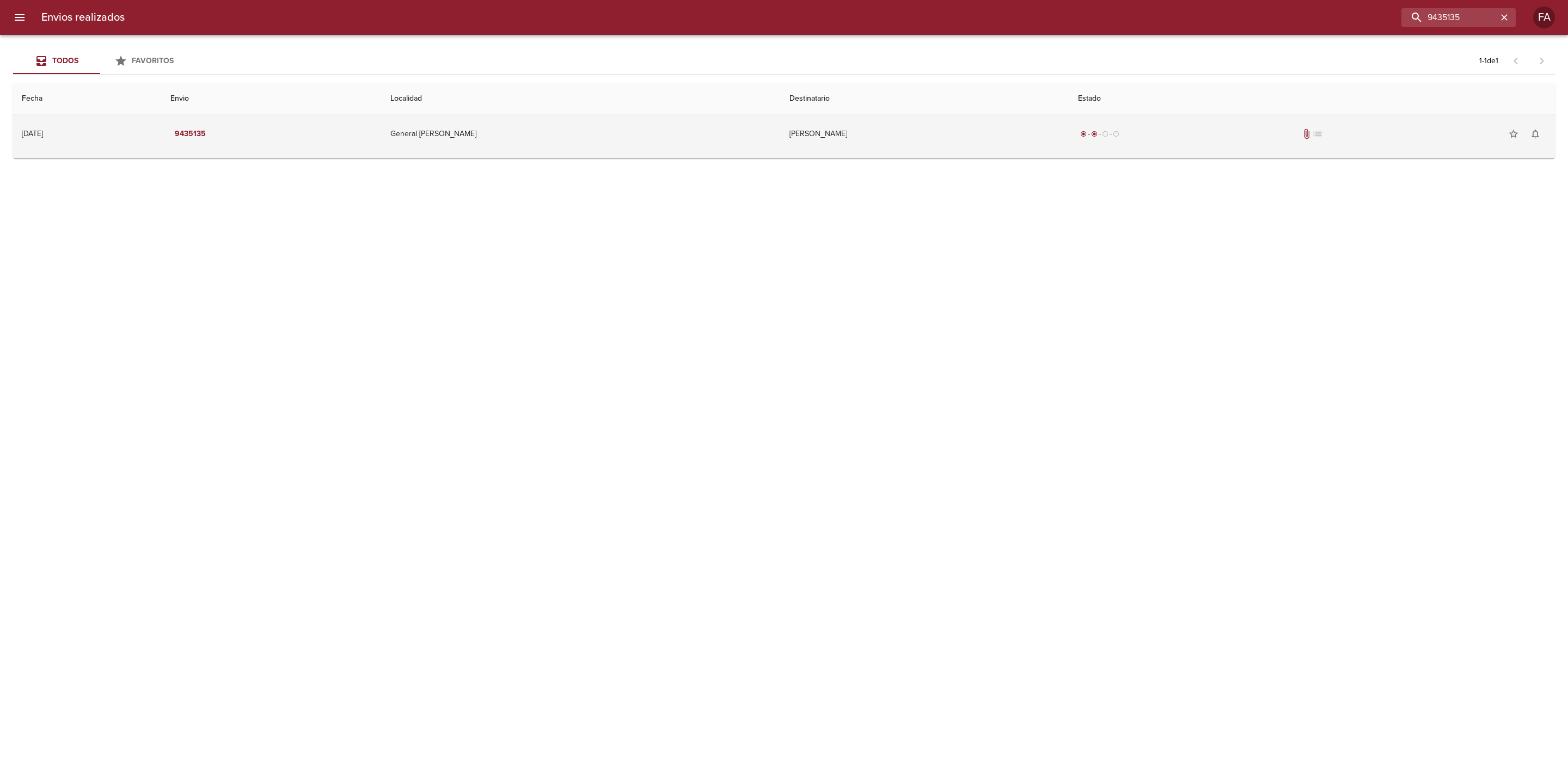
click at [719, 124] on td "General [PERSON_NAME]" at bounding box center [581, 134] width 400 height 39
